Goal: Transaction & Acquisition: Purchase product/service

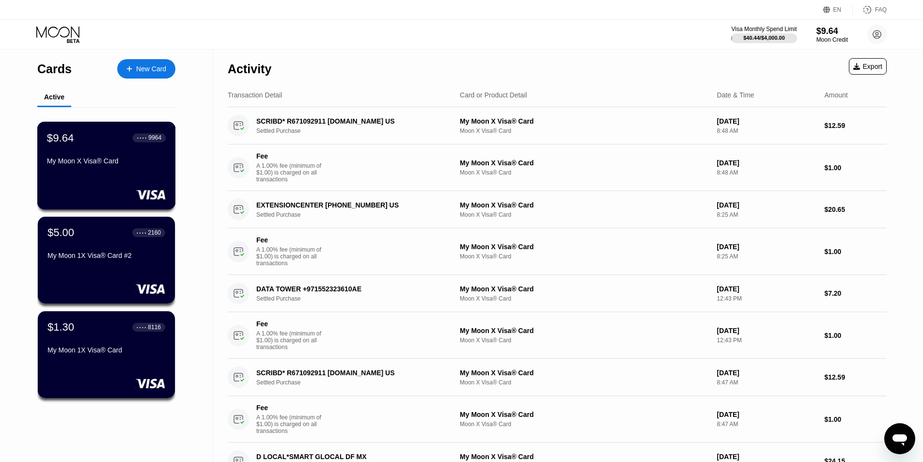
click at [95, 159] on div "$9.64 ● ● ● ● 9964 My Moon X Visa® Card" at bounding box center [106, 149] width 119 height 37
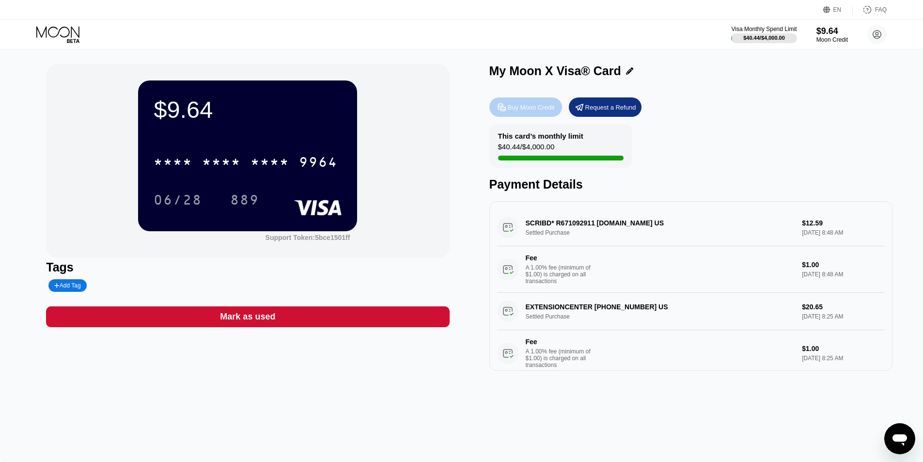
click at [534, 109] on div "Buy Moon Credit" at bounding box center [531, 107] width 47 height 8
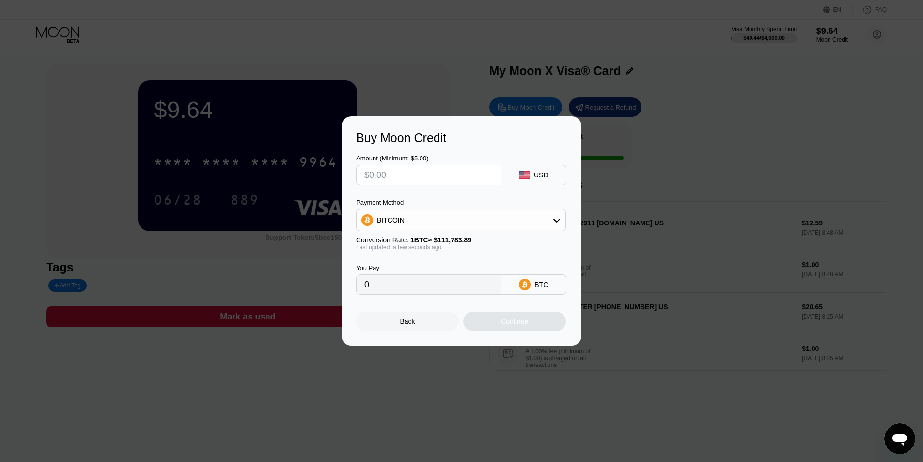
click at [426, 174] on input "text" at bounding box center [428, 174] width 128 height 19
type input "$2"
type input "0.00001790"
type input "$22"
type input "0.00019681"
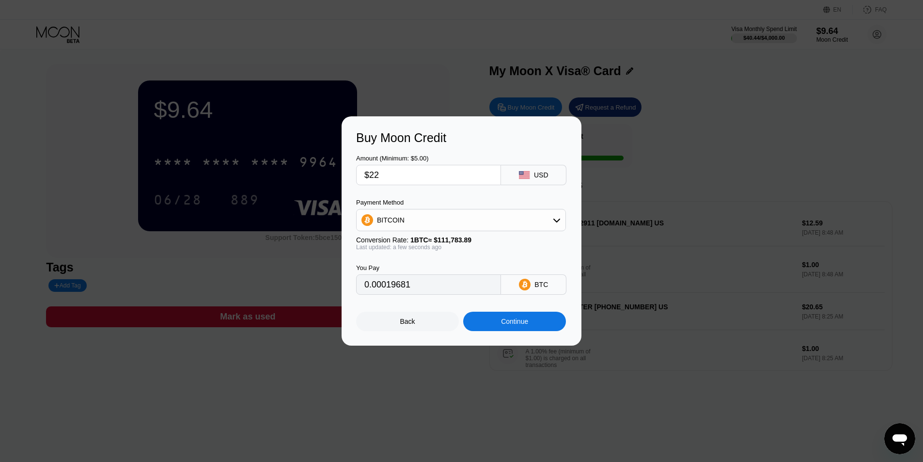
type input "$2"
type input "0.00001790"
type input "0"
type input "$3"
type input "0.00002684"
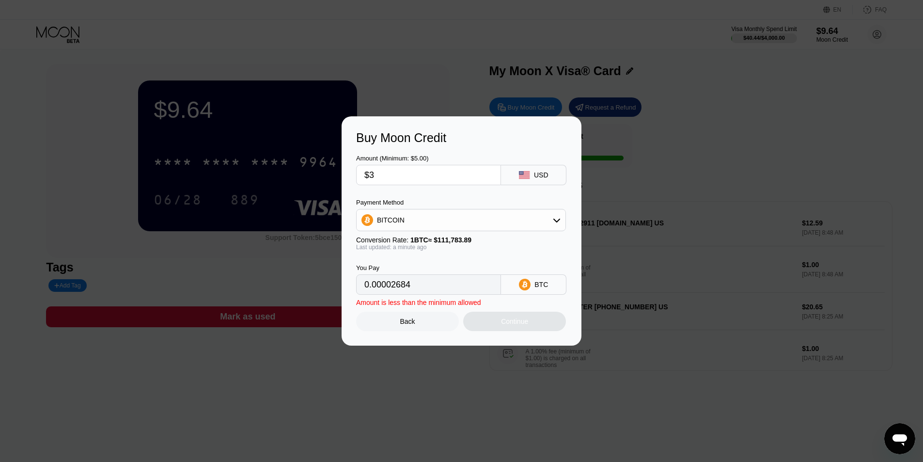
type input "$31"
type input "0.00027733"
type input "$31"
click at [514, 325] on div "Continue" at bounding box center [514, 321] width 27 height 8
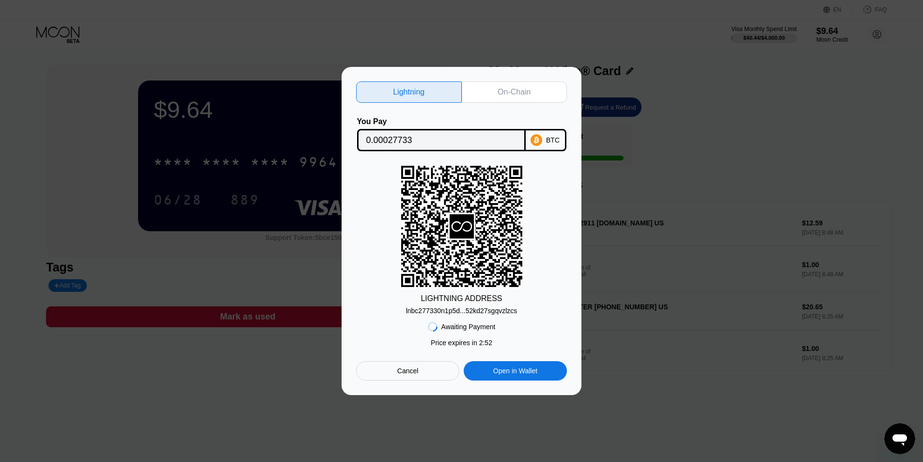
click at [416, 375] on div "Cancel" at bounding box center [407, 370] width 21 height 9
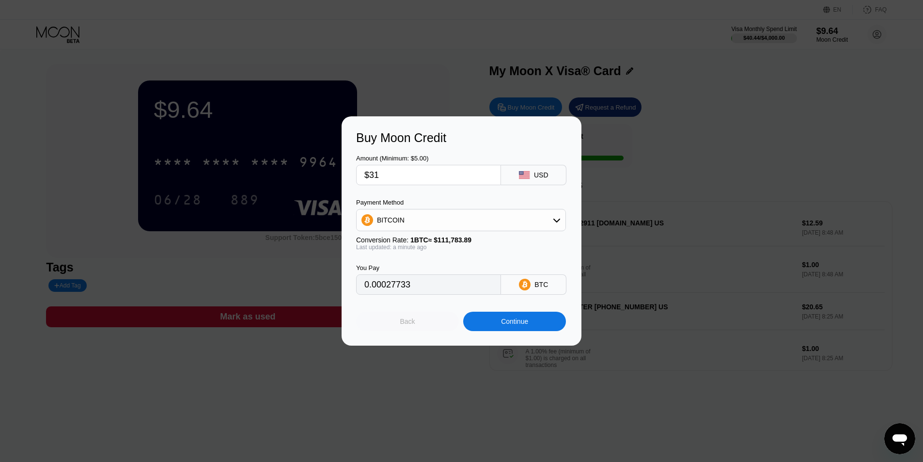
click at [405, 325] on div "Back" at bounding box center [407, 321] width 15 height 8
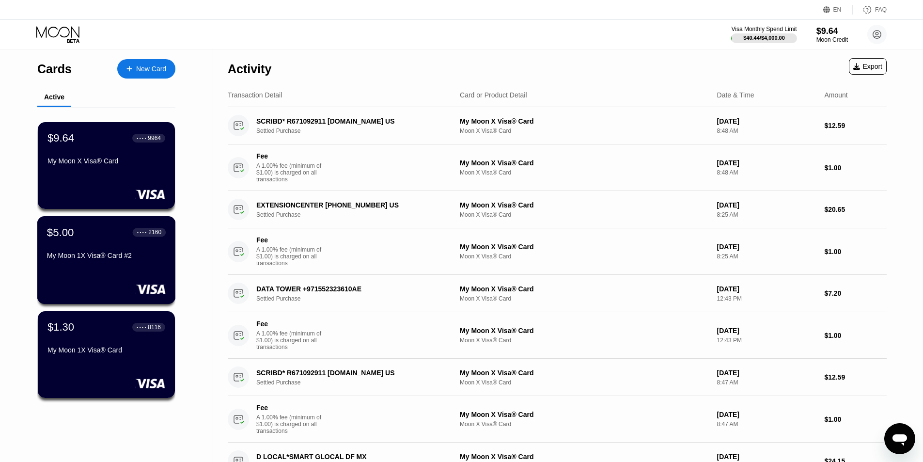
click at [93, 259] on div "My Moon 1X Visa® Card #2" at bounding box center [106, 255] width 119 height 8
click at [125, 188] on div "$9.64 ● ● ● ● 9964 My Moon X Visa® Card" at bounding box center [106, 166] width 139 height 88
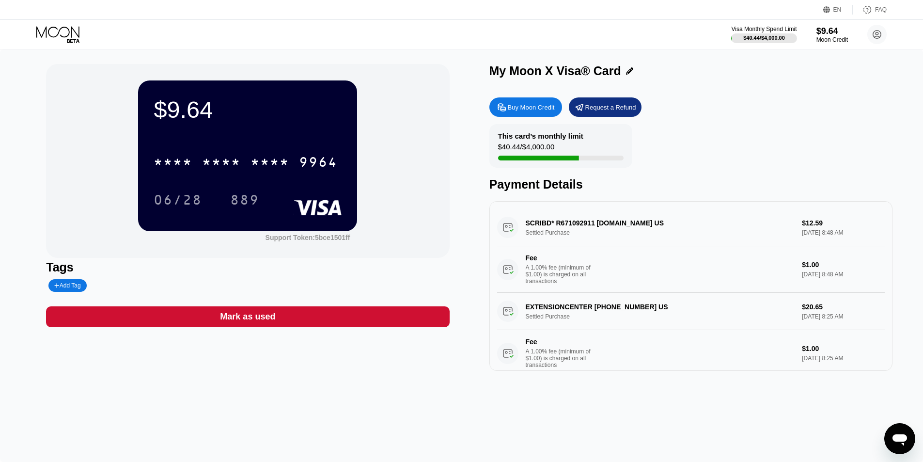
click at [542, 107] on div "Buy Moon Credit" at bounding box center [531, 107] width 47 height 8
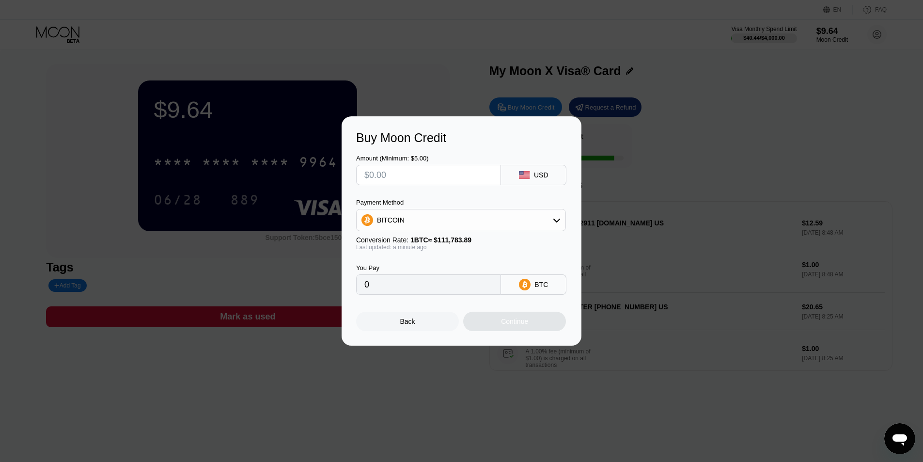
click at [396, 172] on input "text" at bounding box center [428, 174] width 128 height 19
type input "$3"
type input "0.00002684"
type input "$31"
type input "0.00027733"
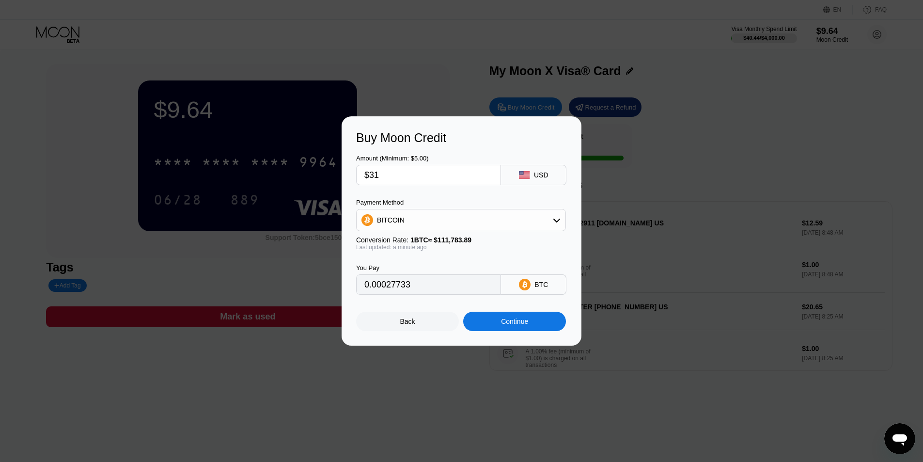
type input "$31"
click at [512, 324] on div "Continue" at bounding box center [514, 321] width 27 height 8
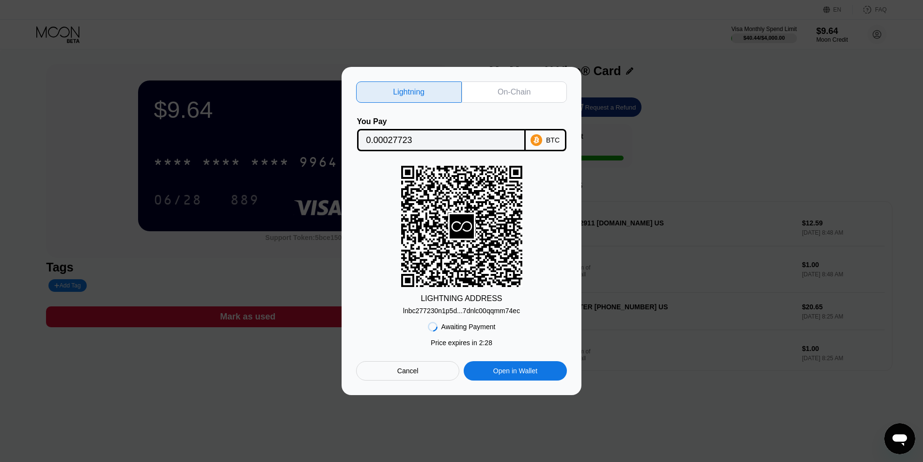
click at [510, 93] on div "On-Chain" at bounding box center [514, 92] width 33 height 10
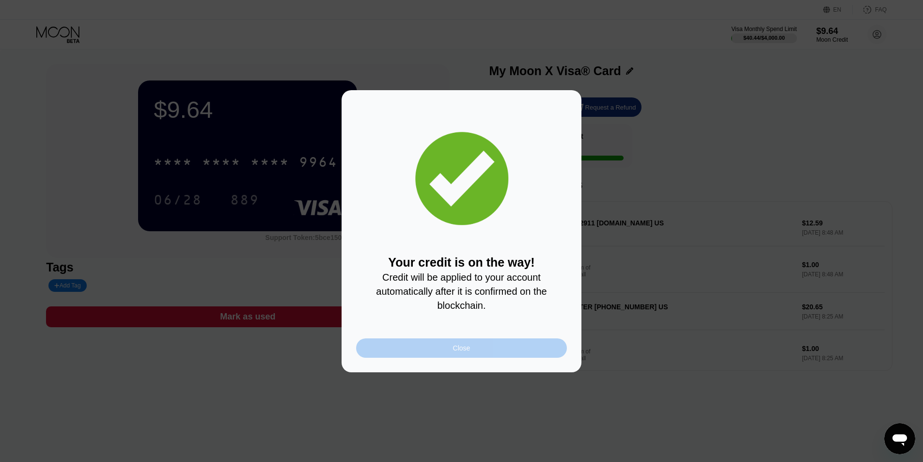
click at [507, 352] on div "Close" at bounding box center [461, 347] width 211 height 19
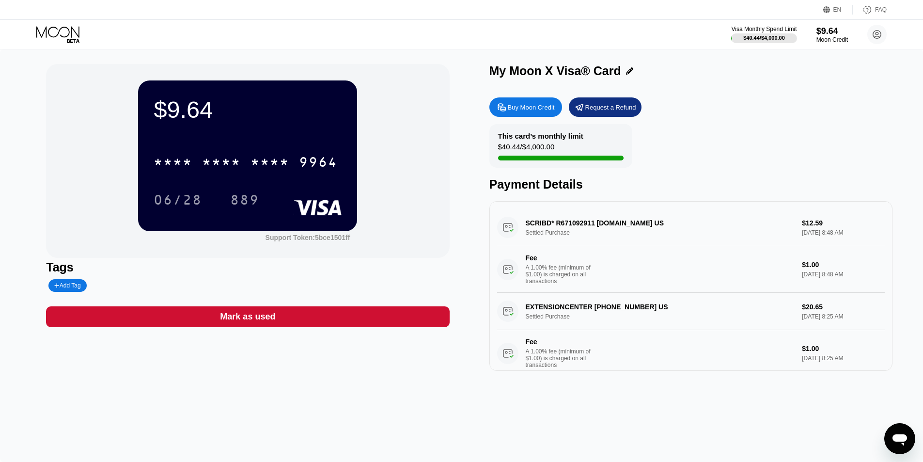
click at [720, 168] on div "This card’s monthly limit $40.44 / $4,000.00 Payment Details" at bounding box center [690, 157] width 403 height 67
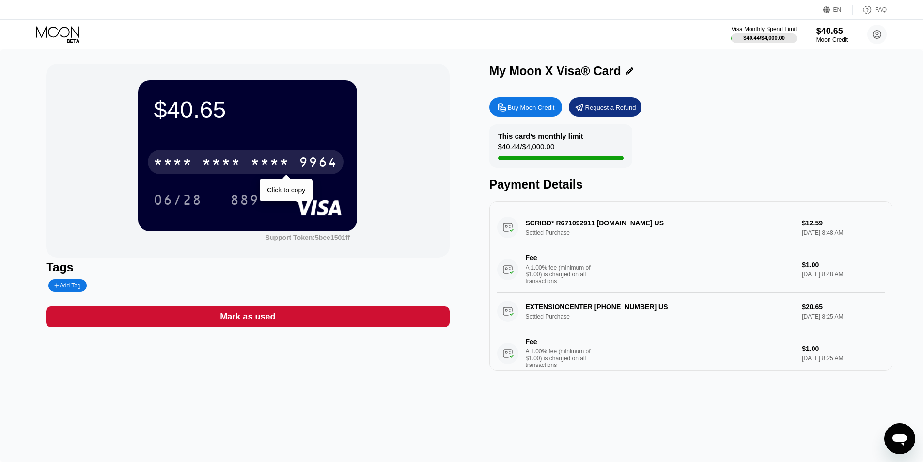
click at [264, 163] on div "* * * *" at bounding box center [269, 164] width 39 height 16
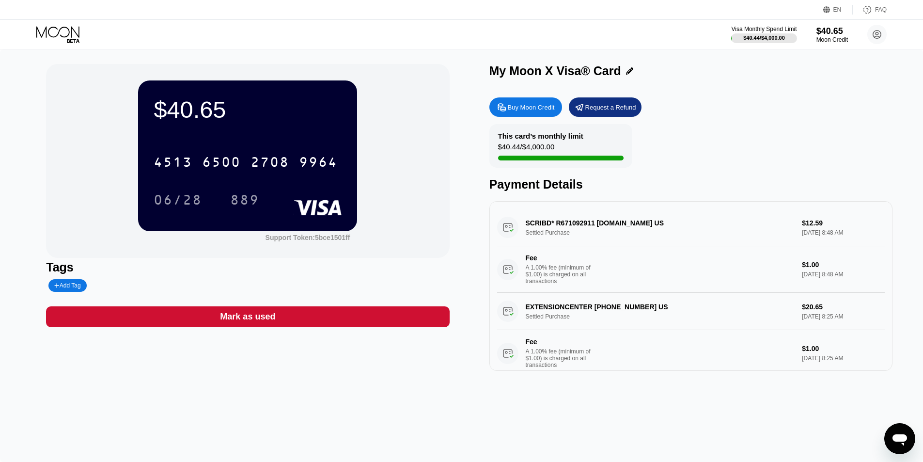
click at [406, 154] on div "$40.65 4513 6500 2708 9964 06/28 889 Support Token: 5bce1501ff" at bounding box center [247, 161] width 403 height 194
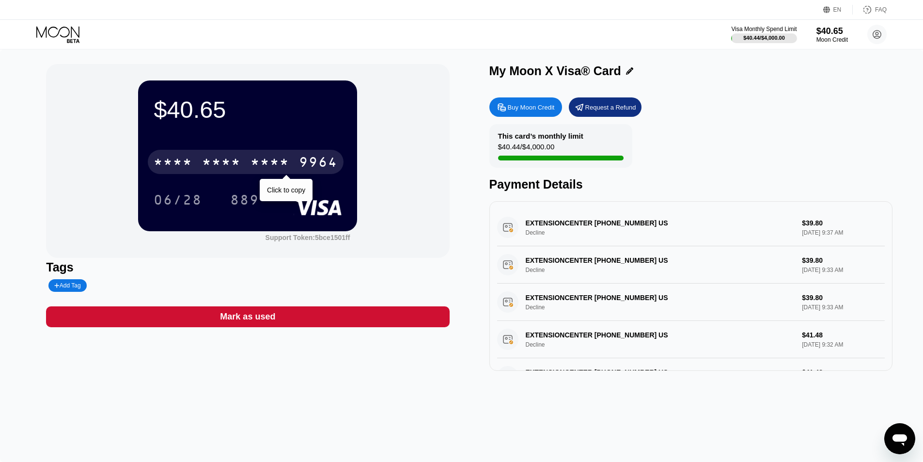
click at [230, 169] on div "* * * *" at bounding box center [221, 164] width 39 height 16
click at [244, 160] on div "4513 6500 2708 9964" at bounding box center [246, 162] width 196 height 24
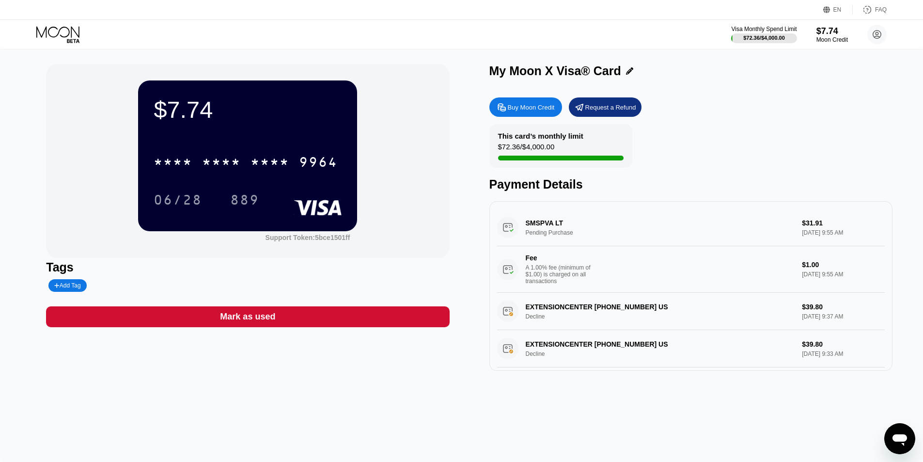
click at [55, 34] on icon at bounding box center [58, 34] width 45 height 17
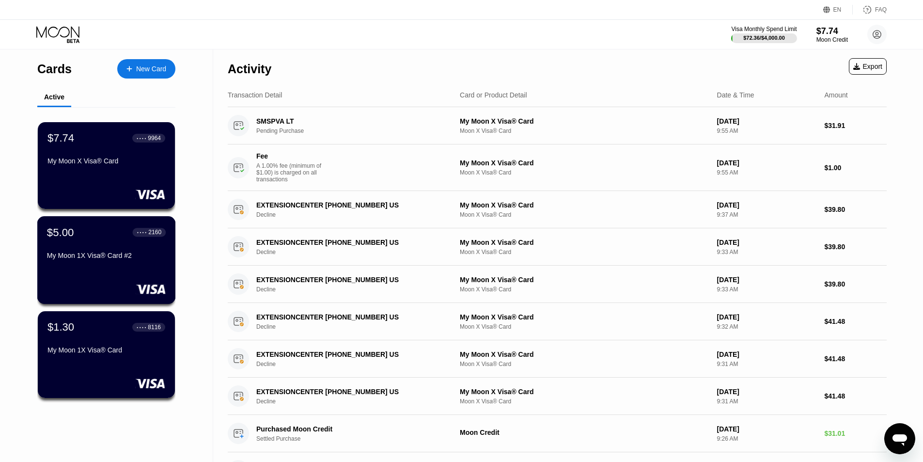
click at [103, 257] on div "My Moon 1X Visa® Card #2" at bounding box center [106, 255] width 119 height 8
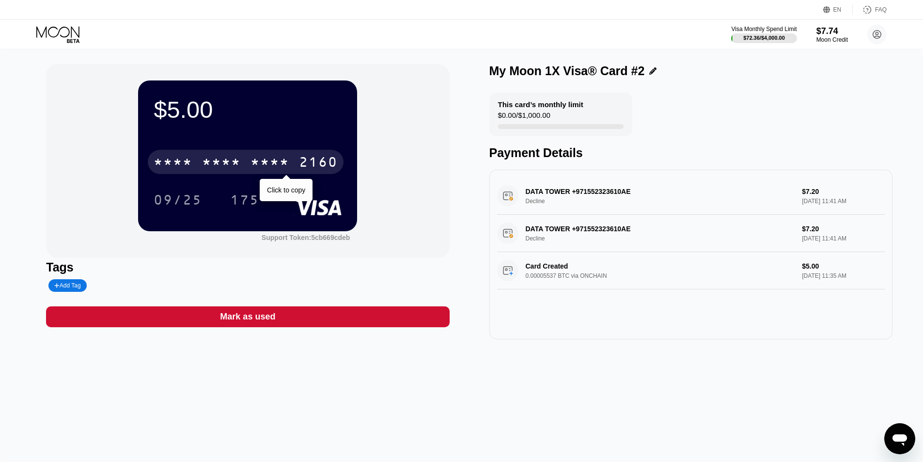
click at [198, 165] on div "* * * * * * * * * * * * 2160" at bounding box center [246, 162] width 196 height 24
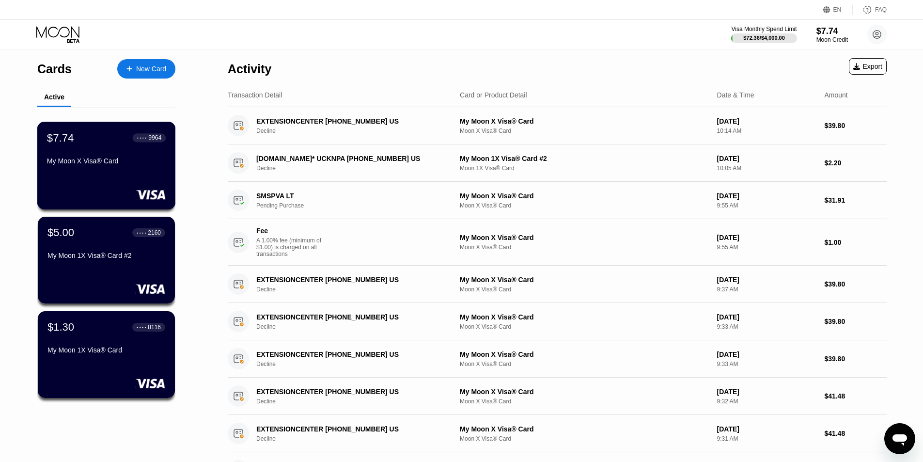
click at [100, 152] on div "$7.74 ● ● ● ● 9964 My Moon X Visa® Card" at bounding box center [106, 149] width 119 height 37
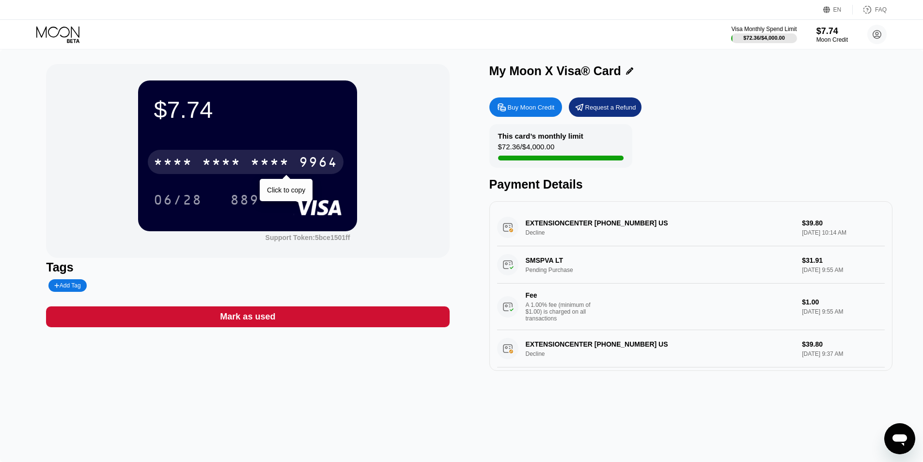
click at [268, 159] on div "* * * *" at bounding box center [269, 164] width 39 height 16
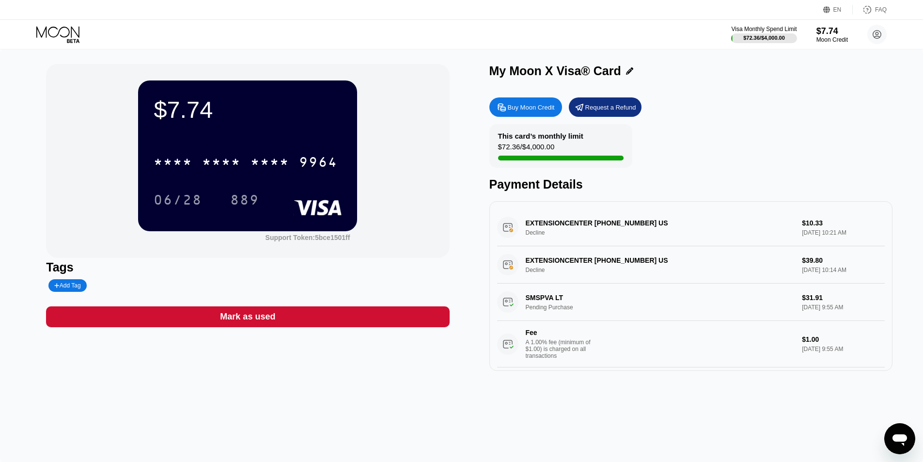
click at [62, 37] on icon at bounding box center [58, 34] width 45 height 17
